Goal: Task Accomplishment & Management: Use online tool/utility

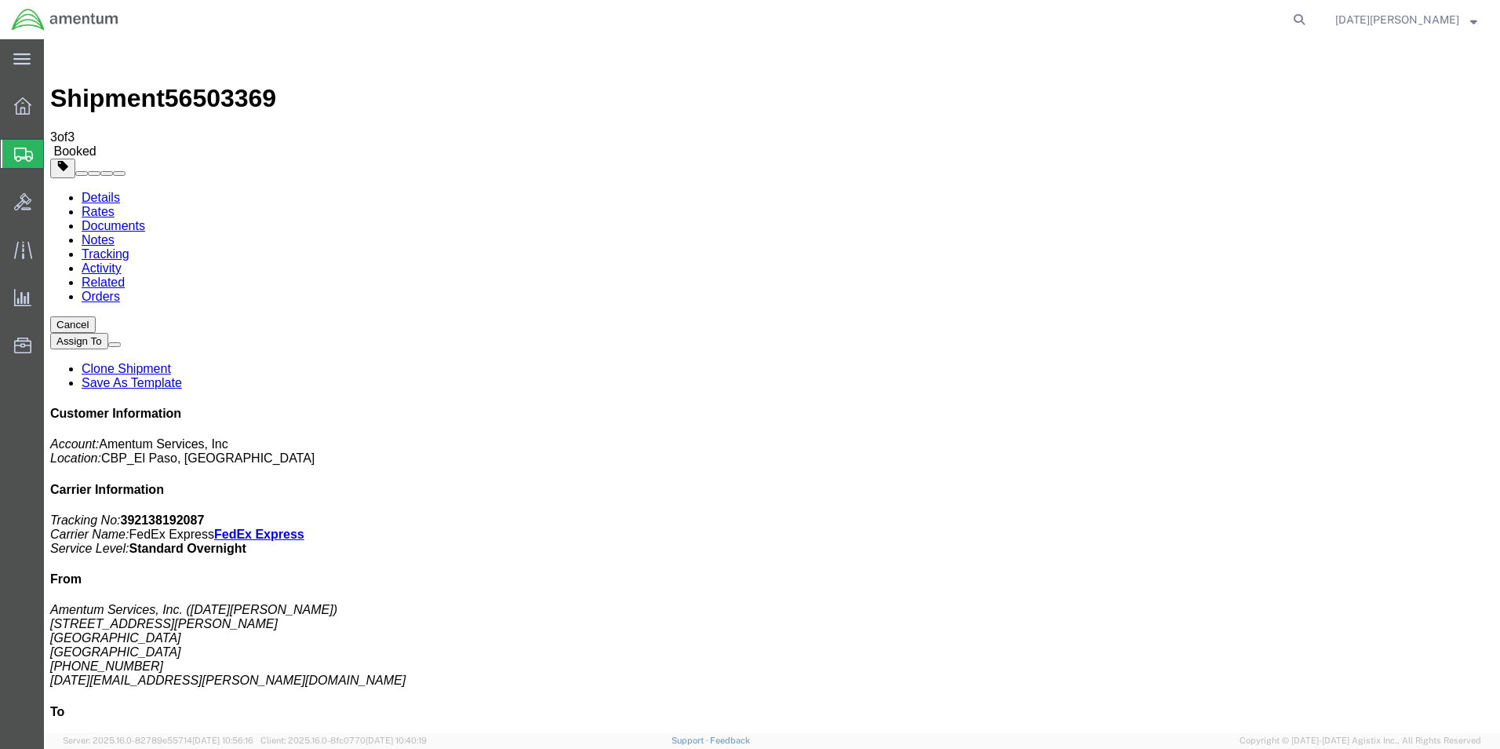
click at [0, 0] on span "Create from Template" at bounding box center [0, 0] width 0 height 0
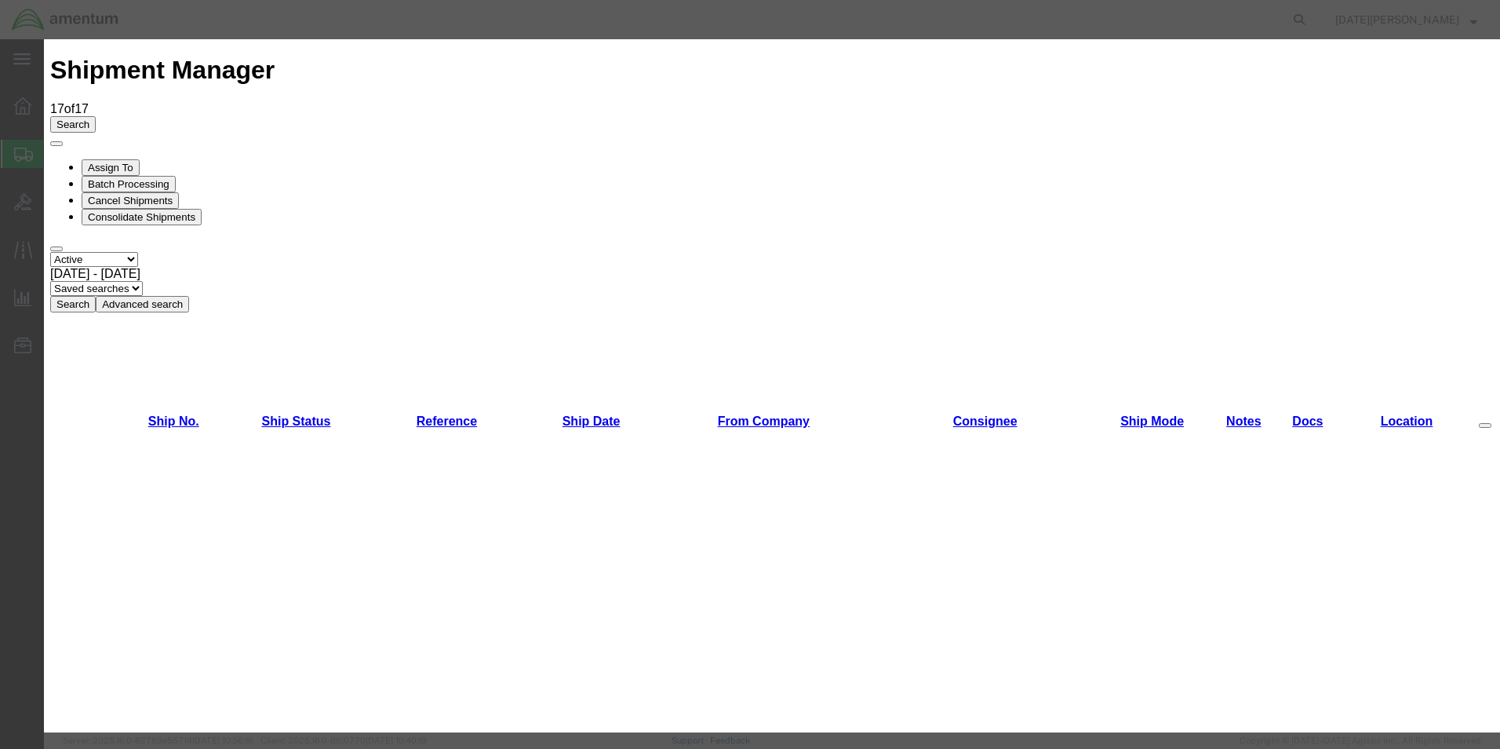
scroll to position [628, 0]
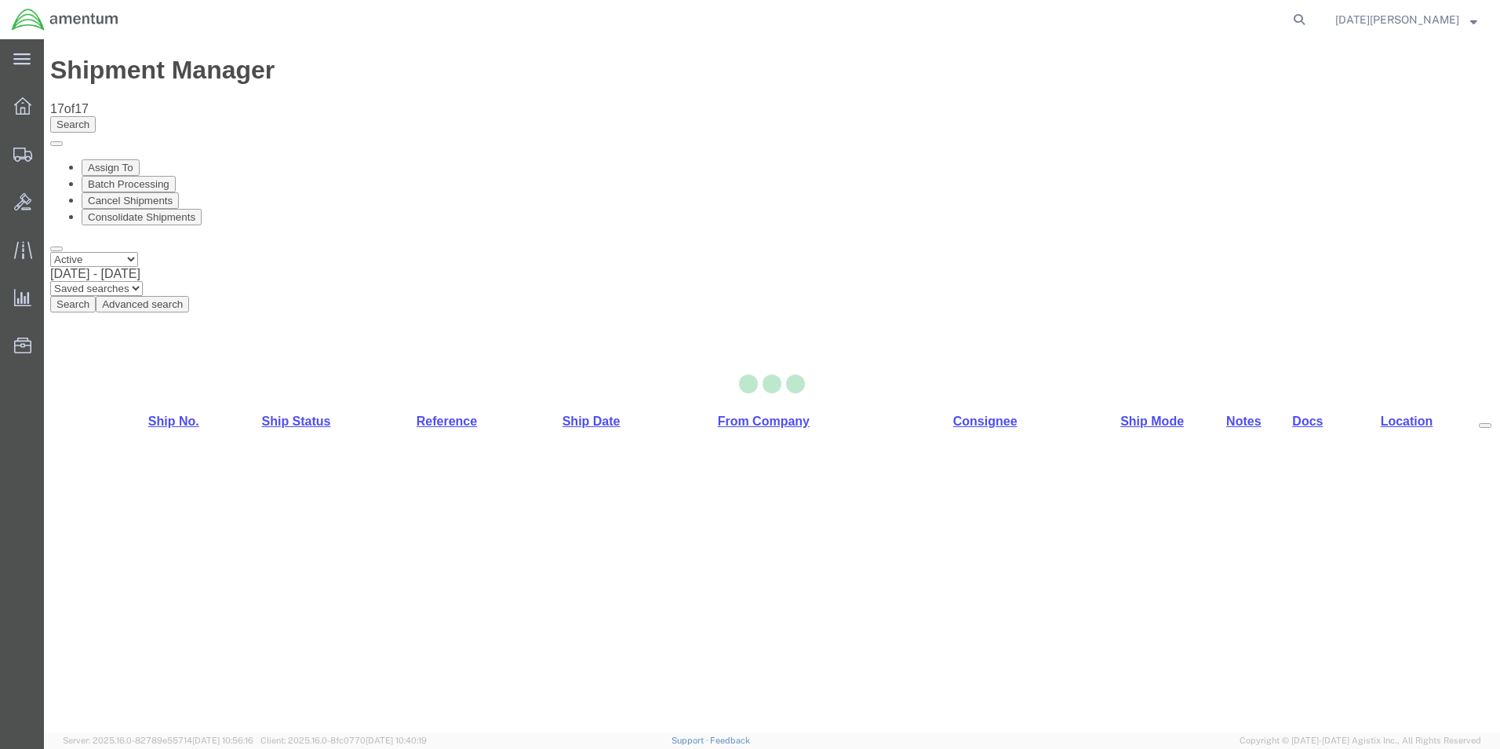
select select "49939"
select select "49916"
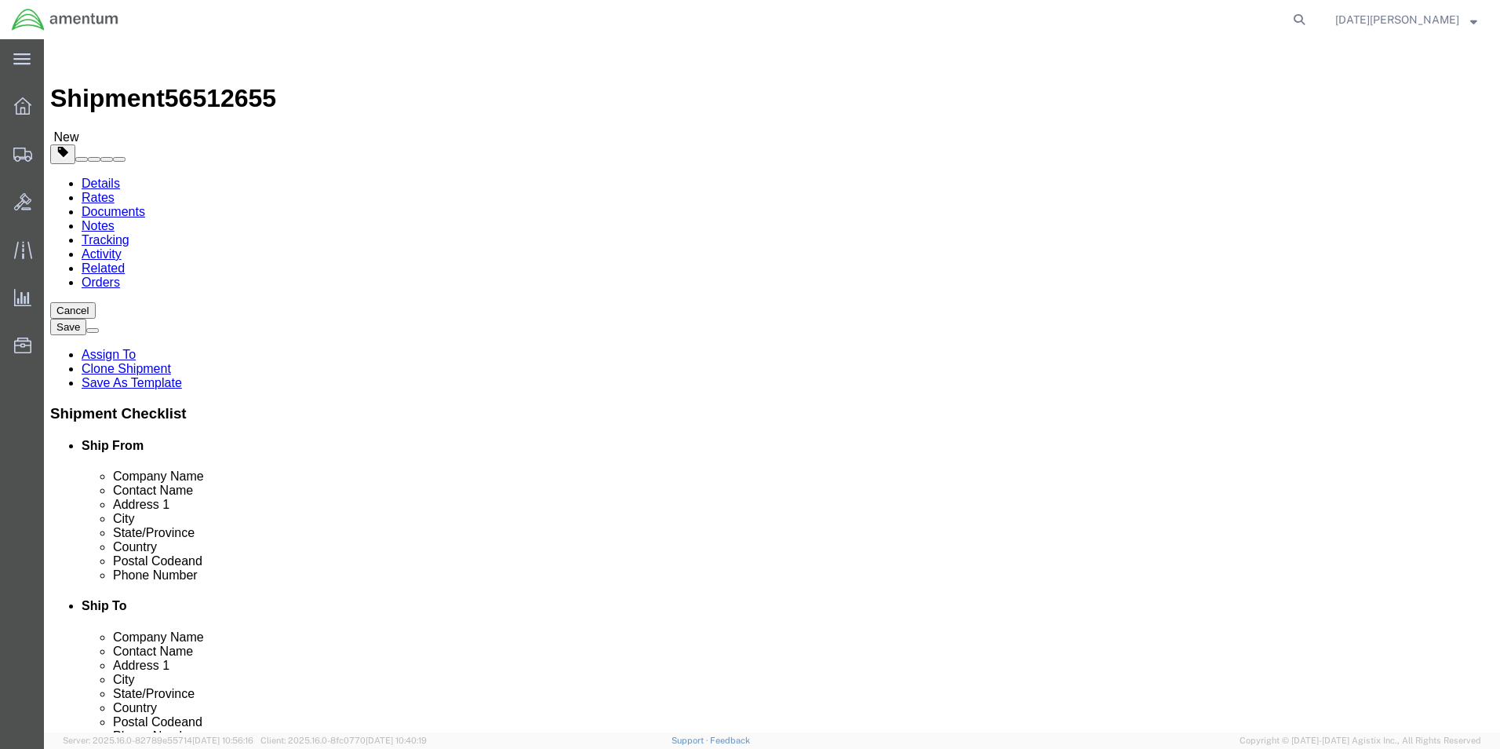
drag, startPoint x: 881, startPoint y: 324, endPoint x: 793, endPoint y: 344, distance: 90.1
click div "Location [GEOGRAPHIC_DATA][US_STATE], [GEOGRAPHIC_DATA] Select My Profile Locat…"
type input "Z"
type input "Supply Department"
click div "Ship To Location Location [GEOGRAPHIC_DATA][US_STATE], [GEOGRAPHIC_DATA] Select…"
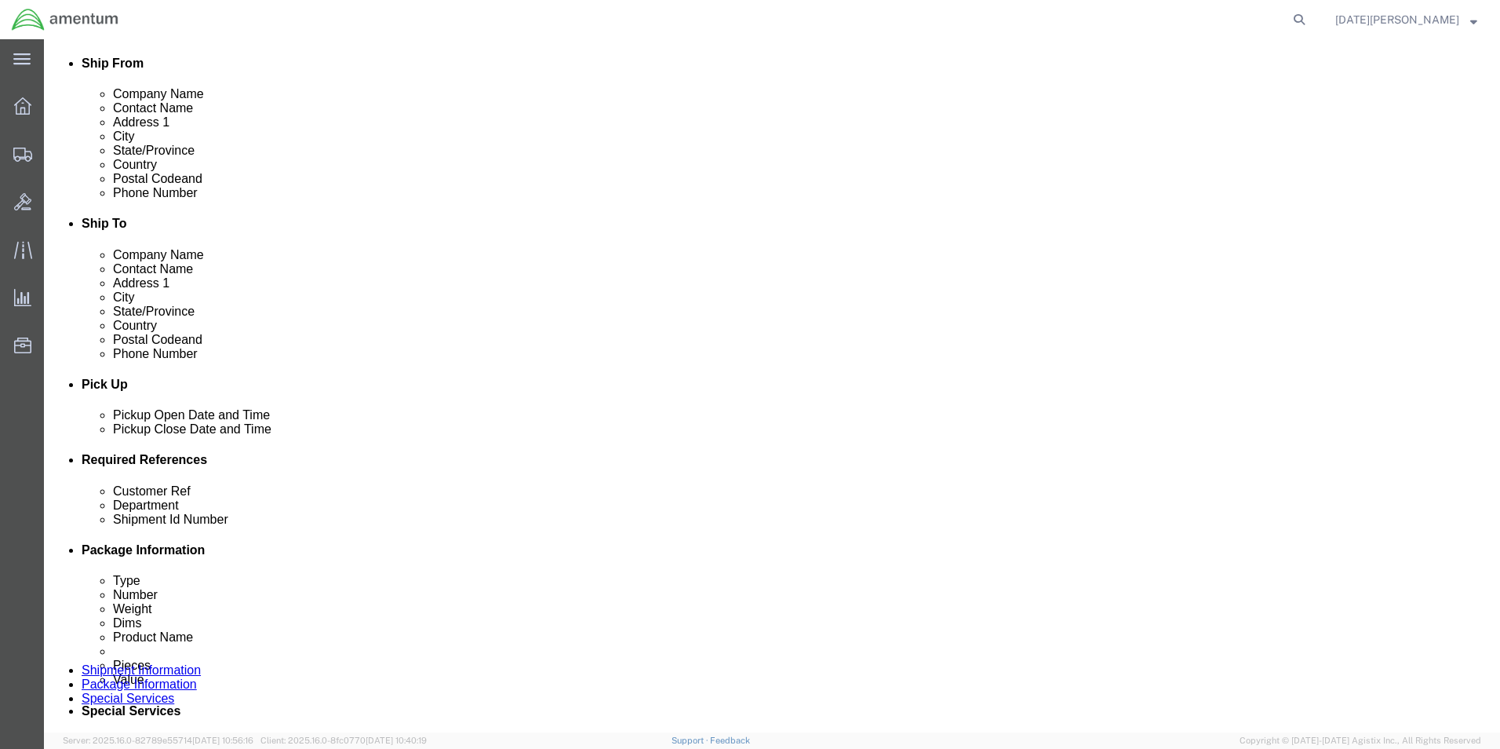
scroll to position [471, 0]
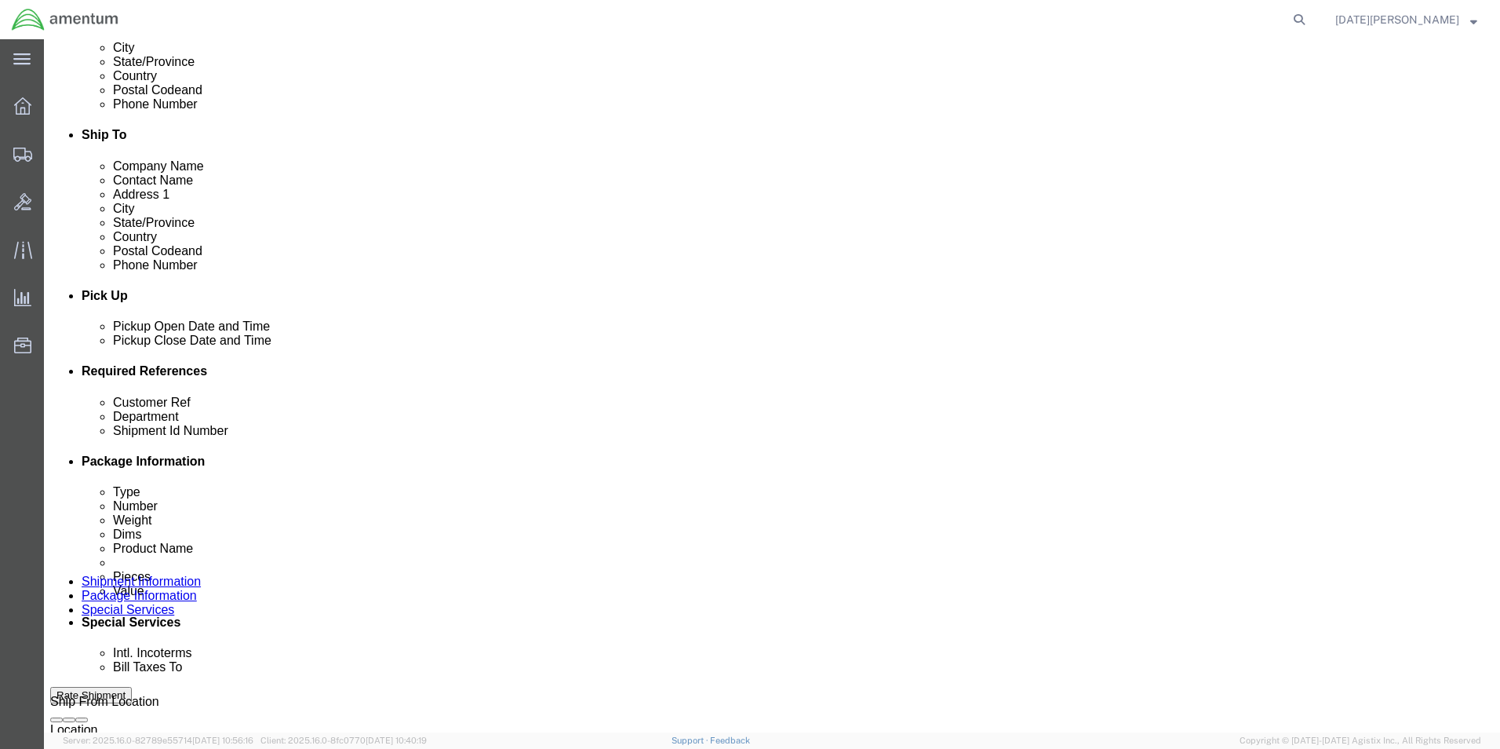
click input "USAGE#"
type input "USAGE# 324699"
click input "USAGE#"
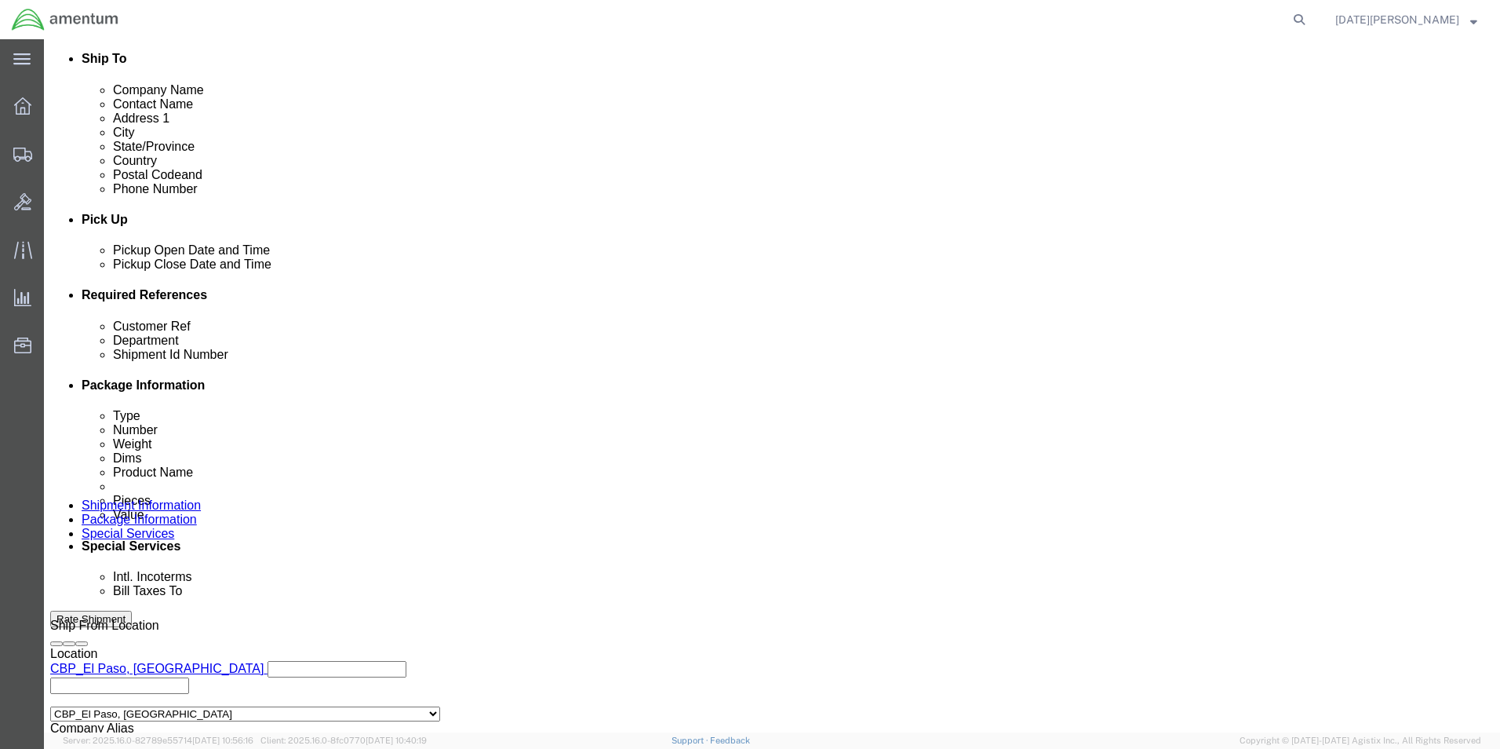
scroll to position [654, 0]
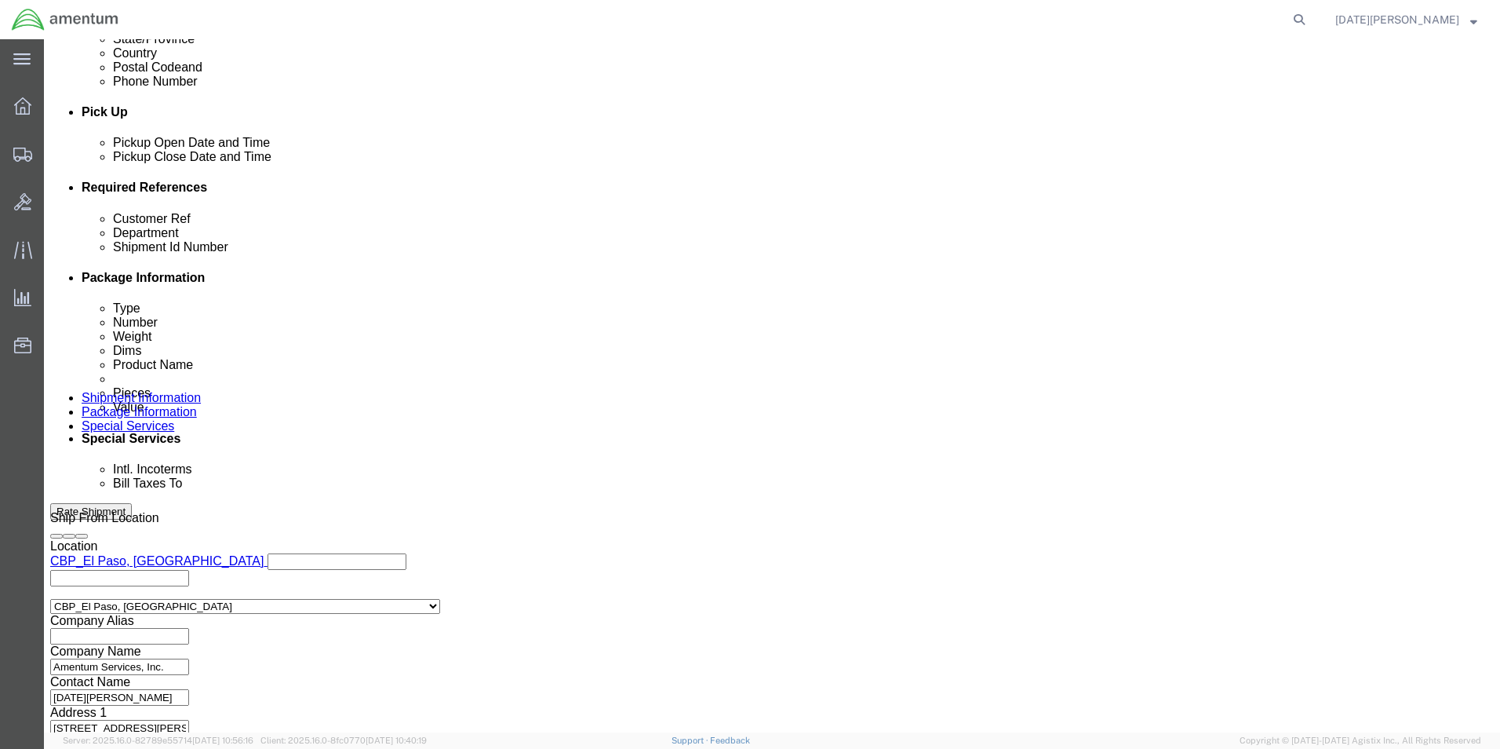
type input "USAGE# 324699"
click button "Continue"
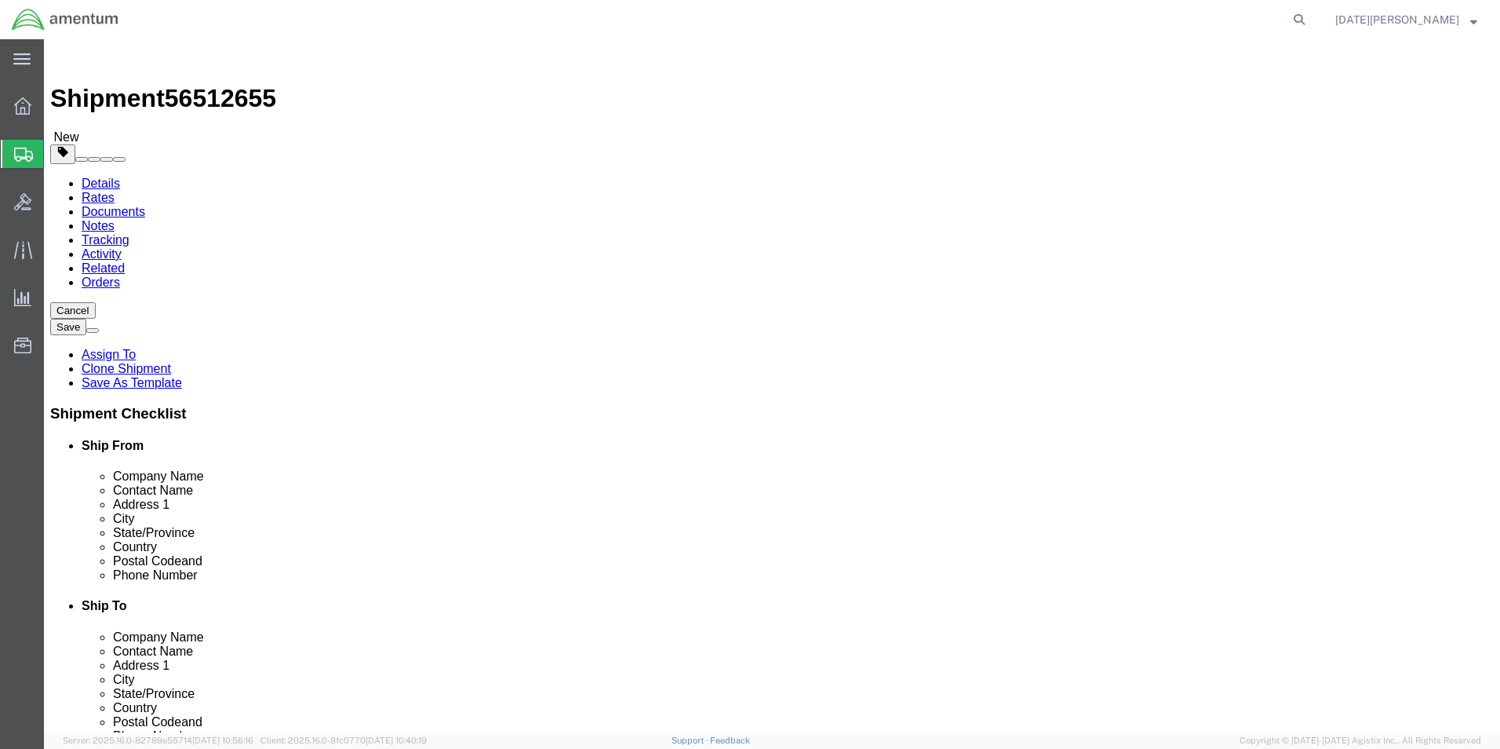
click input "text"
type input "30"
type input "8"
drag, startPoint x: 244, startPoint y: 363, endPoint x: 212, endPoint y: 377, distance: 35.1
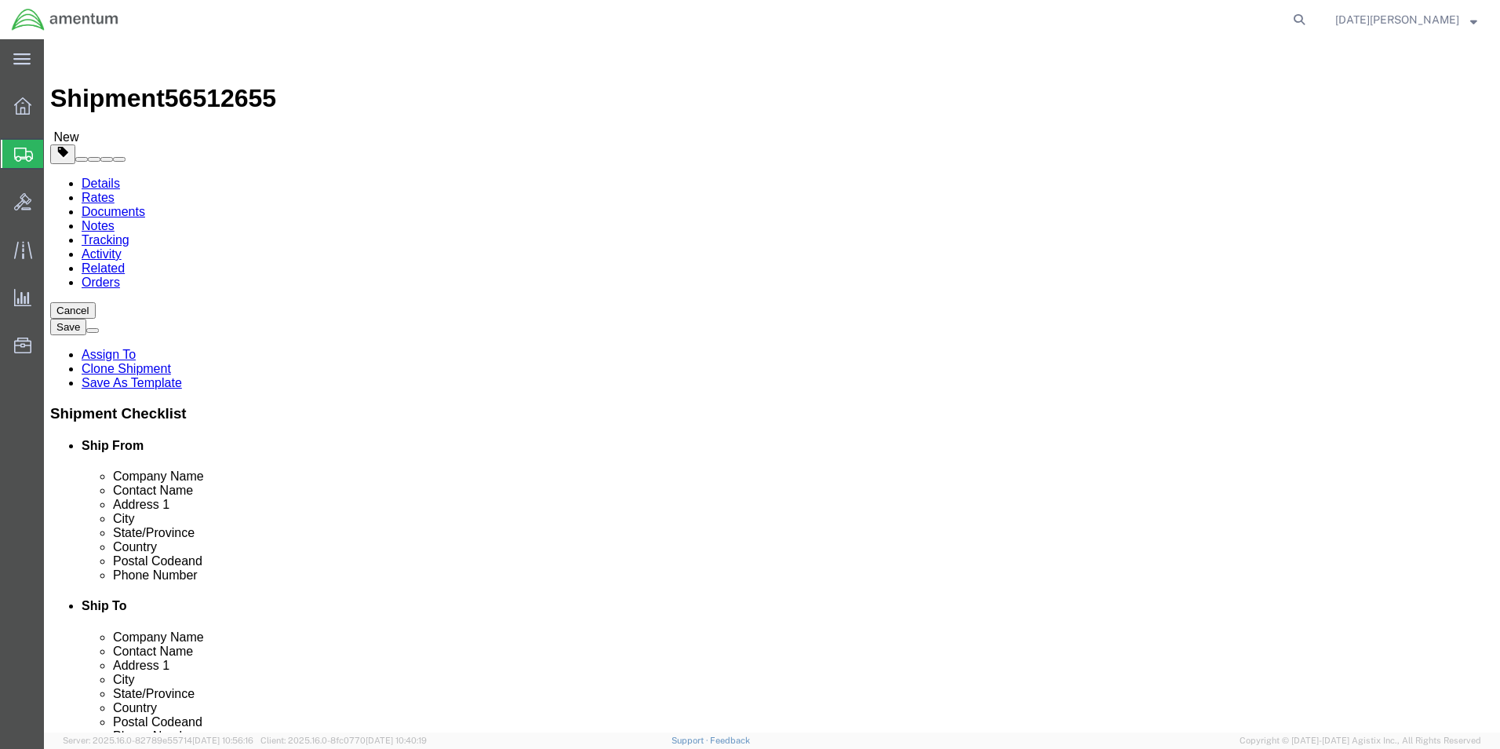
click div "Package Type Select Bale(s) Basket(s) Bolt(s) Bottle(s) Buckets Bulk Bundle(s) …"
type input "4.50"
click link "Add Content"
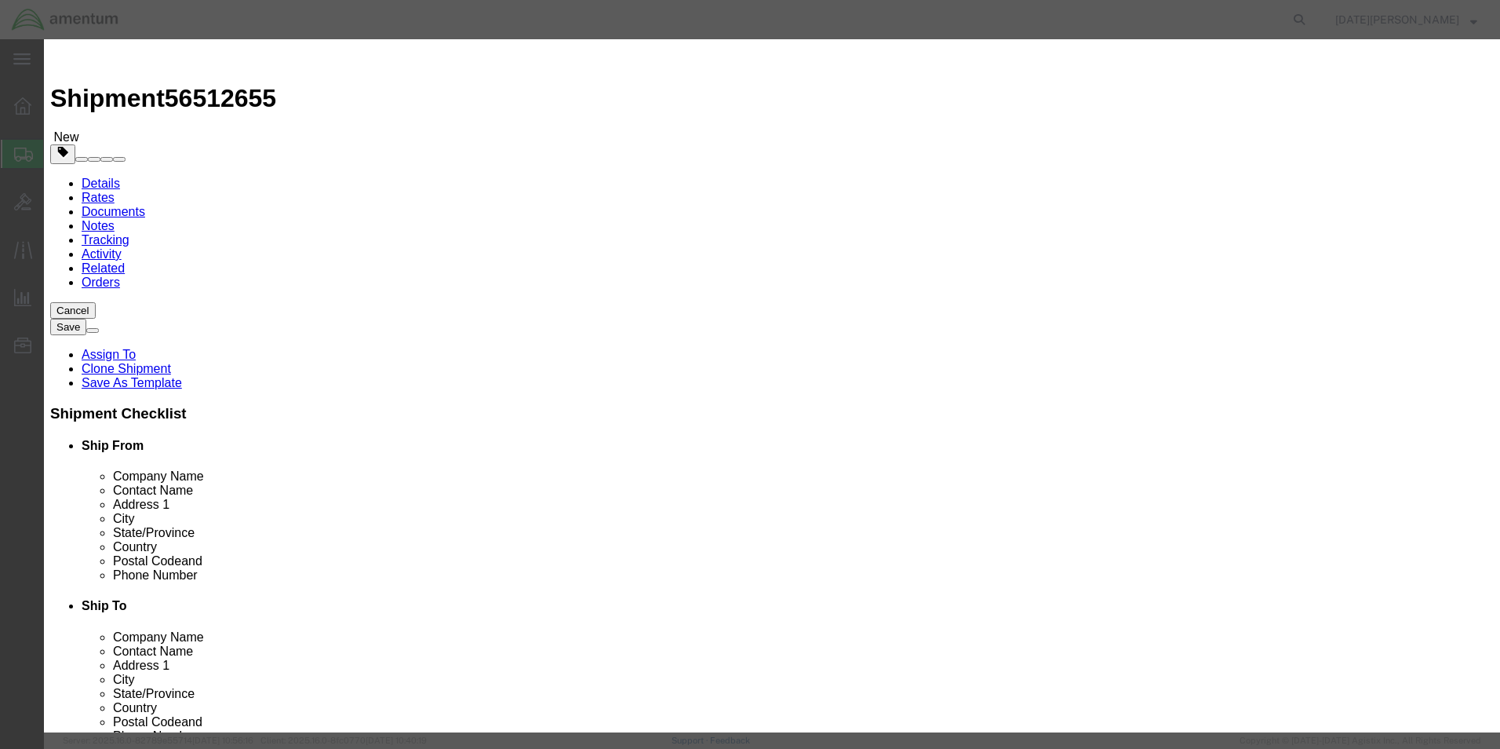
click input "text"
type input "AIRCRAFT PARTS"
select select "US"
drag, startPoint x: 514, startPoint y: 155, endPoint x: 459, endPoint y: 161, distance: 55.3
click input "0"
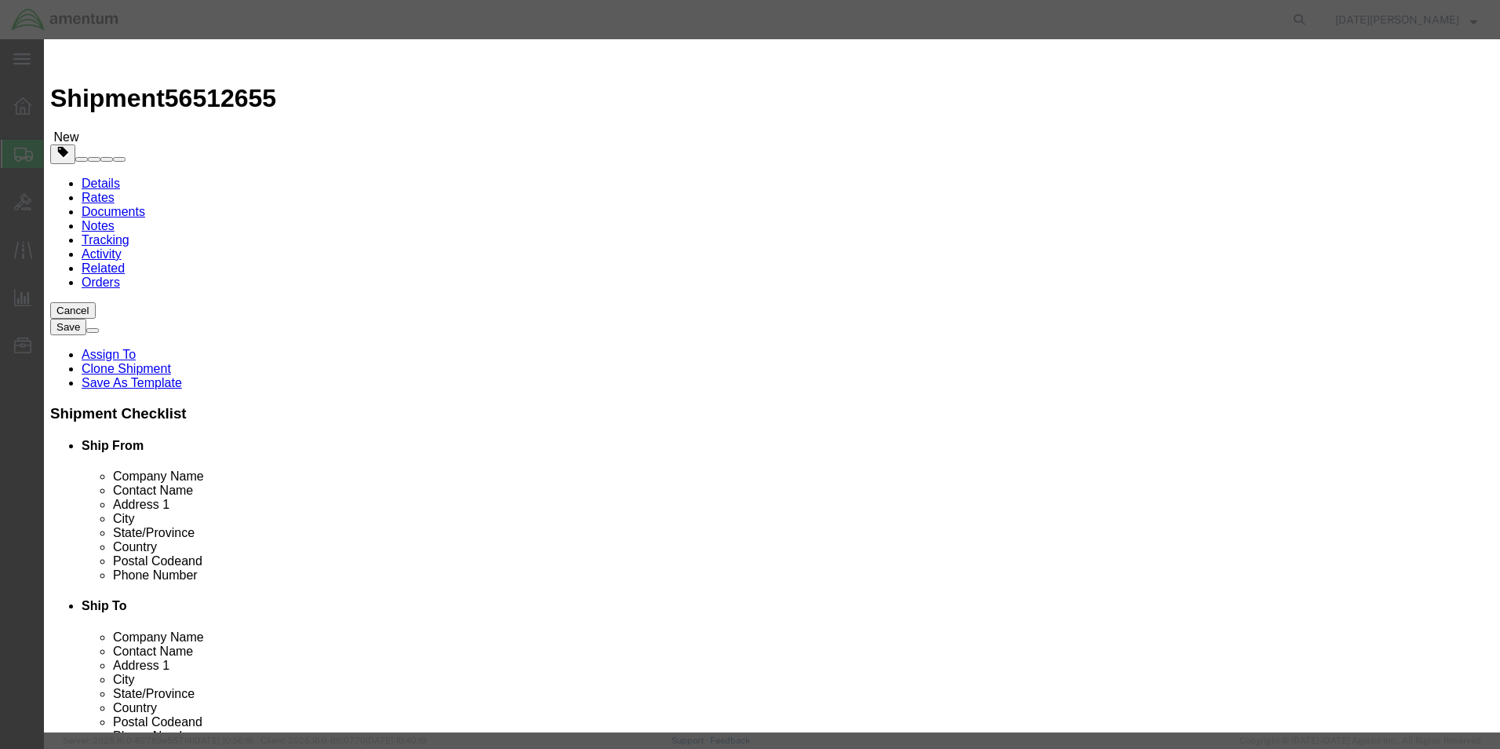
type input "5"
click div "Product Name AIRCRAFT PARTS Pieces 5 Select Bag Barrels 100Board Feet Bottle Bo…"
click input "text"
type input "1200.00"
click button "Save & Close"
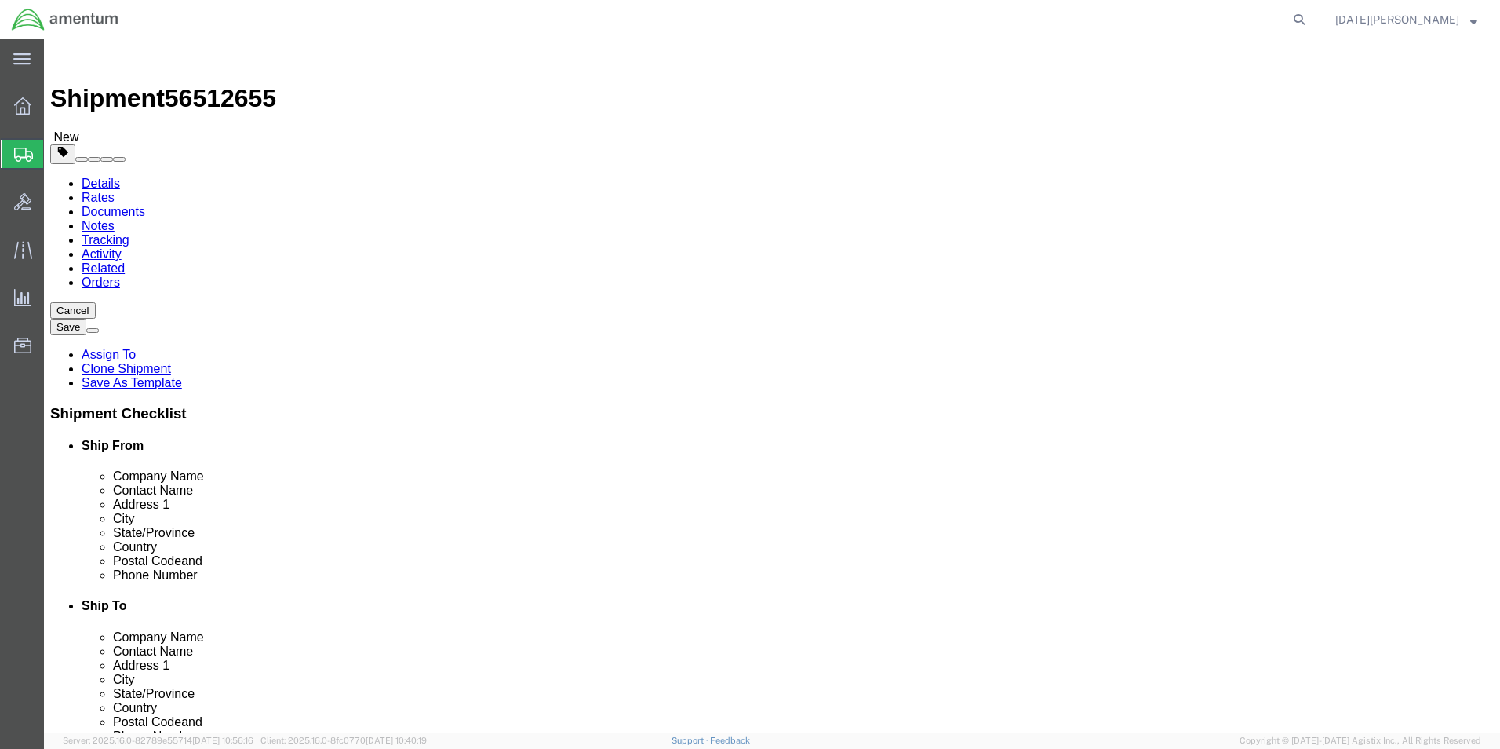
click button "Rate Shipment"
